Goal: Find contact information: Find contact information

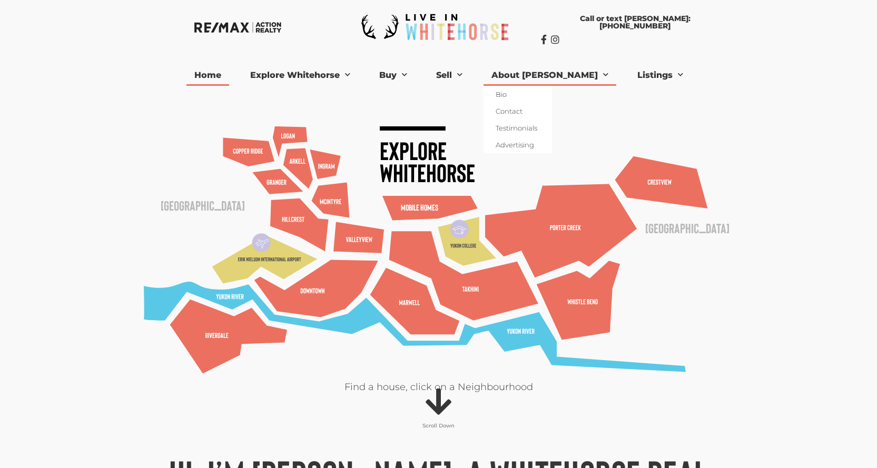
click at [557, 79] on link "About [PERSON_NAME]" at bounding box center [549, 75] width 133 height 21
click at [532, 94] on link "Bio" at bounding box center [517, 94] width 68 height 17
click at [536, 110] on div ".cls-1 { fill: #59c8e6; } .cls-2 { fill: #e2d376; } .cls-3 { fill: #ec705f; } .…" at bounding box center [438, 372] width 600 height 535
click at [537, 110] on link "Contact" at bounding box center [517, 111] width 68 height 17
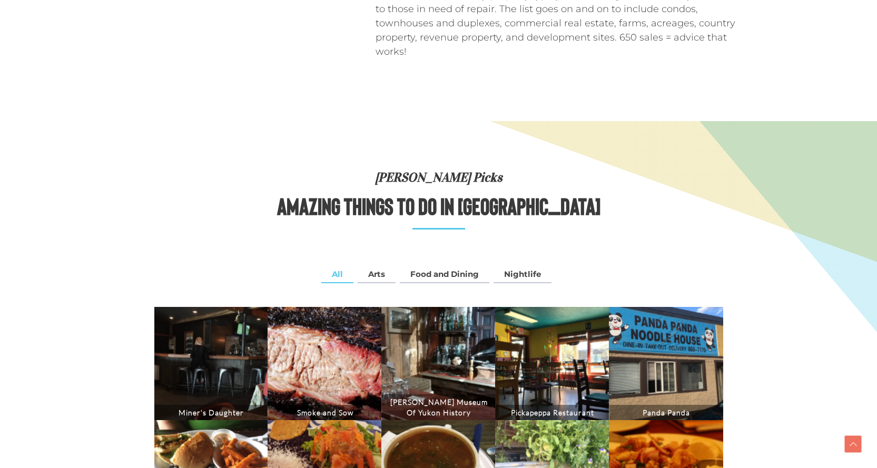
scroll to position [2422, 0]
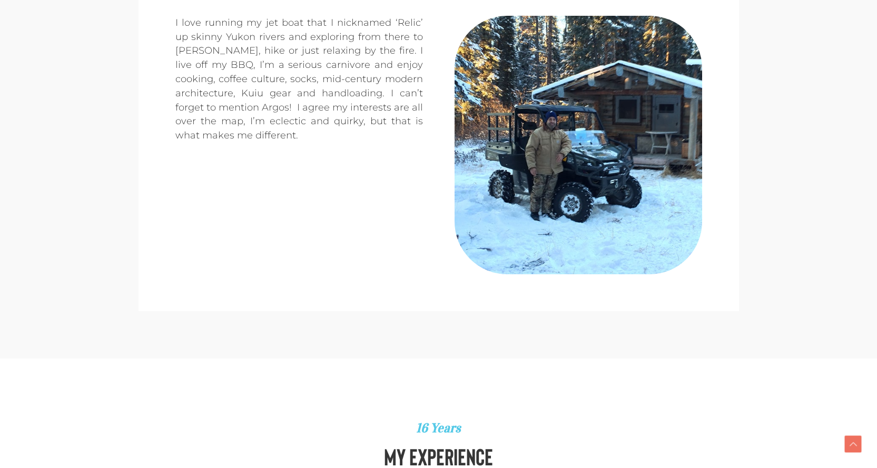
scroll to position [1053, 0]
